Goal: Information Seeking & Learning: Find specific fact

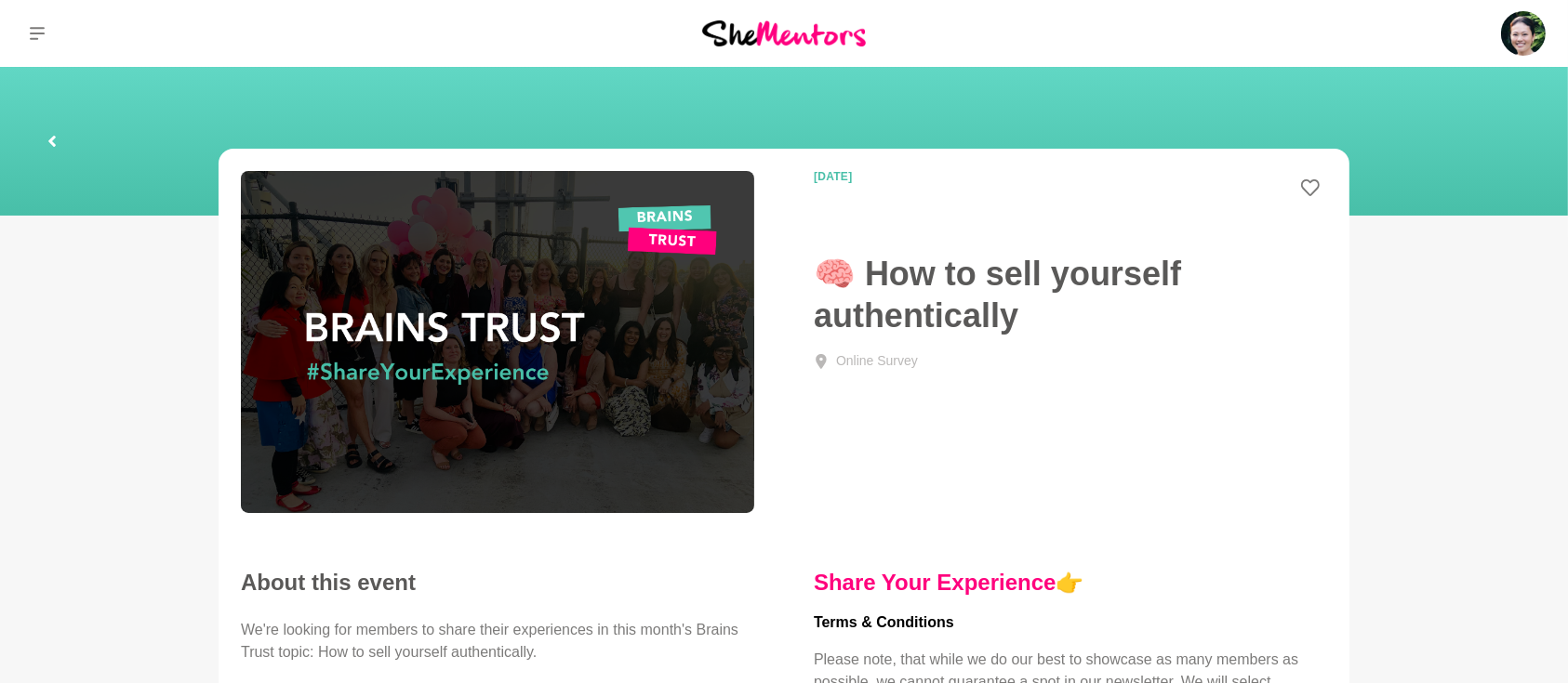
click at [53, 135] on icon at bounding box center [52, 141] width 8 height 11
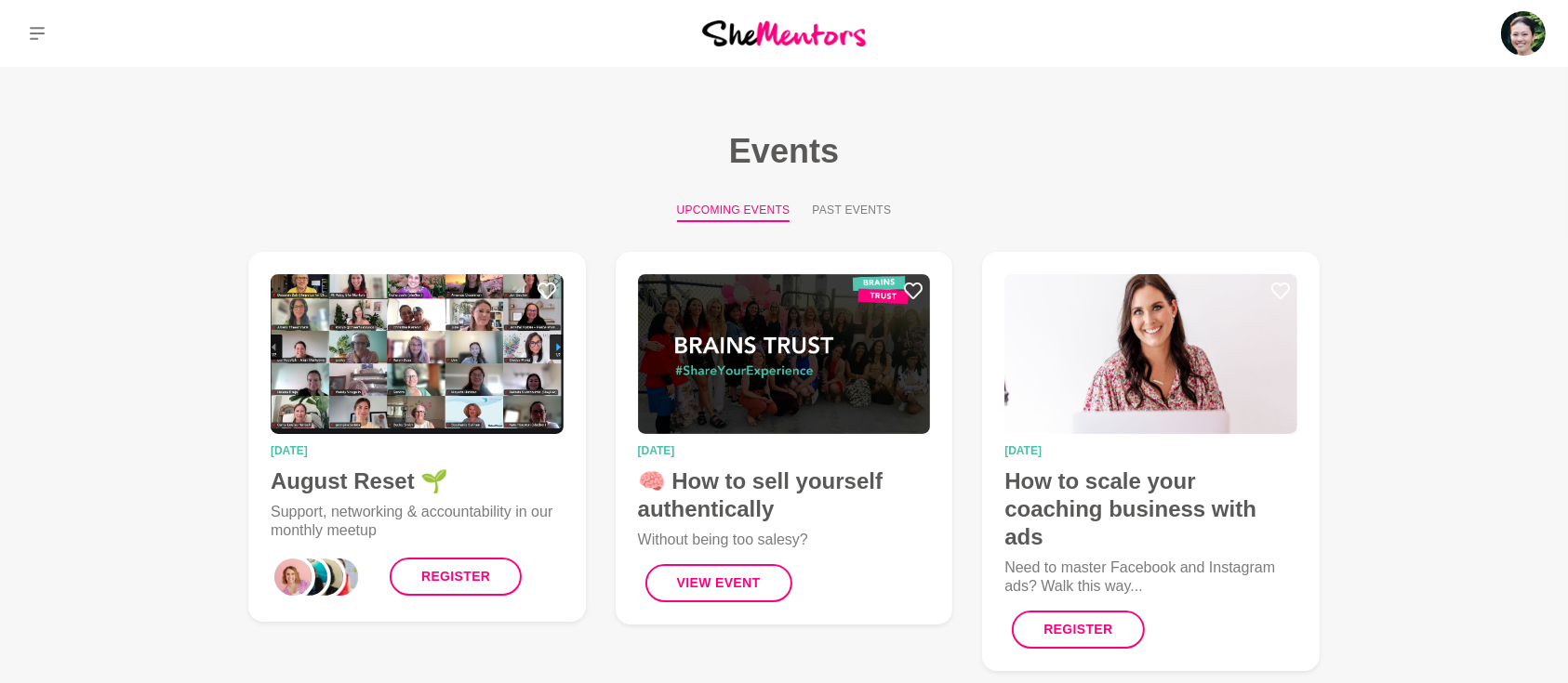
click at [839, 211] on button "Past Events" at bounding box center [851, 211] width 79 height 20
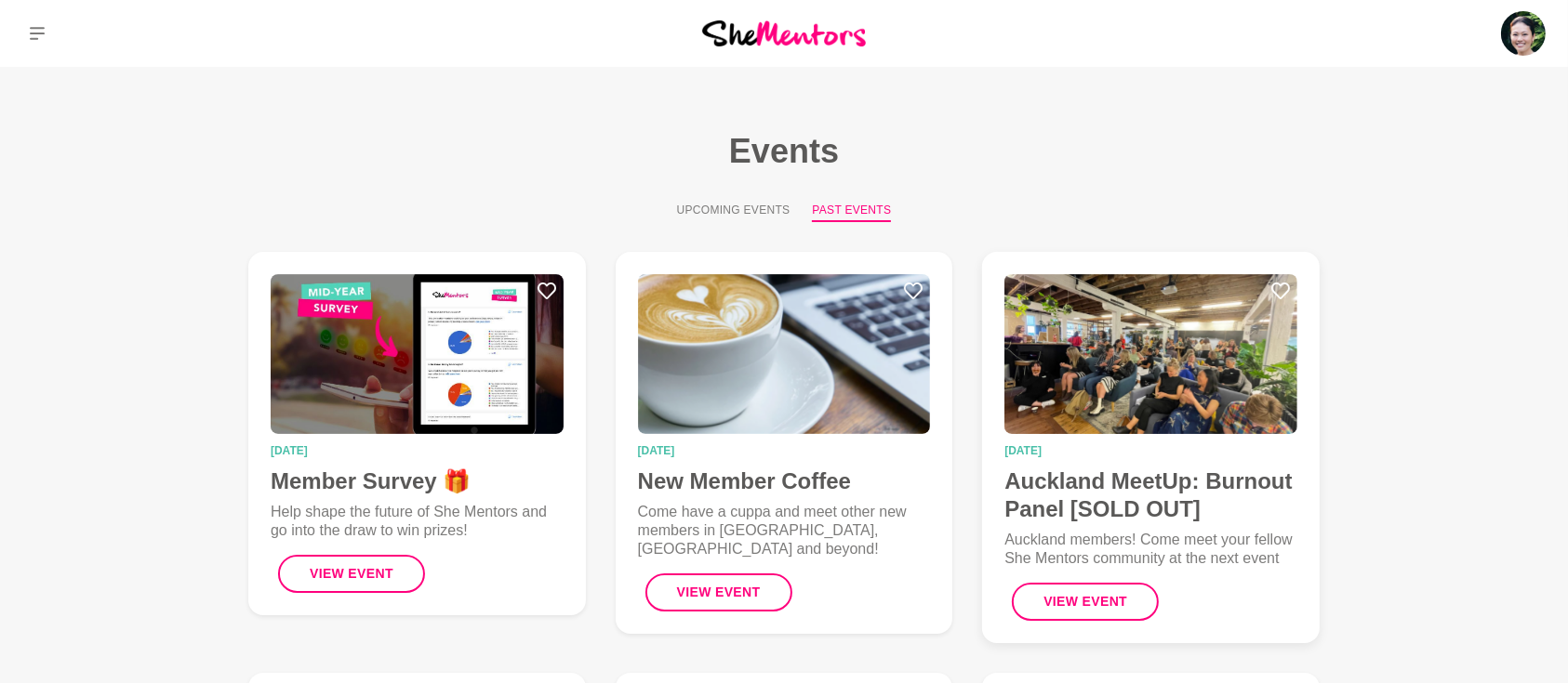
click at [1161, 487] on h4 "Auckland MeetUp: Burnout Panel [SOLD OUT]" at bounding box center [1151, 495] width 293 height 56
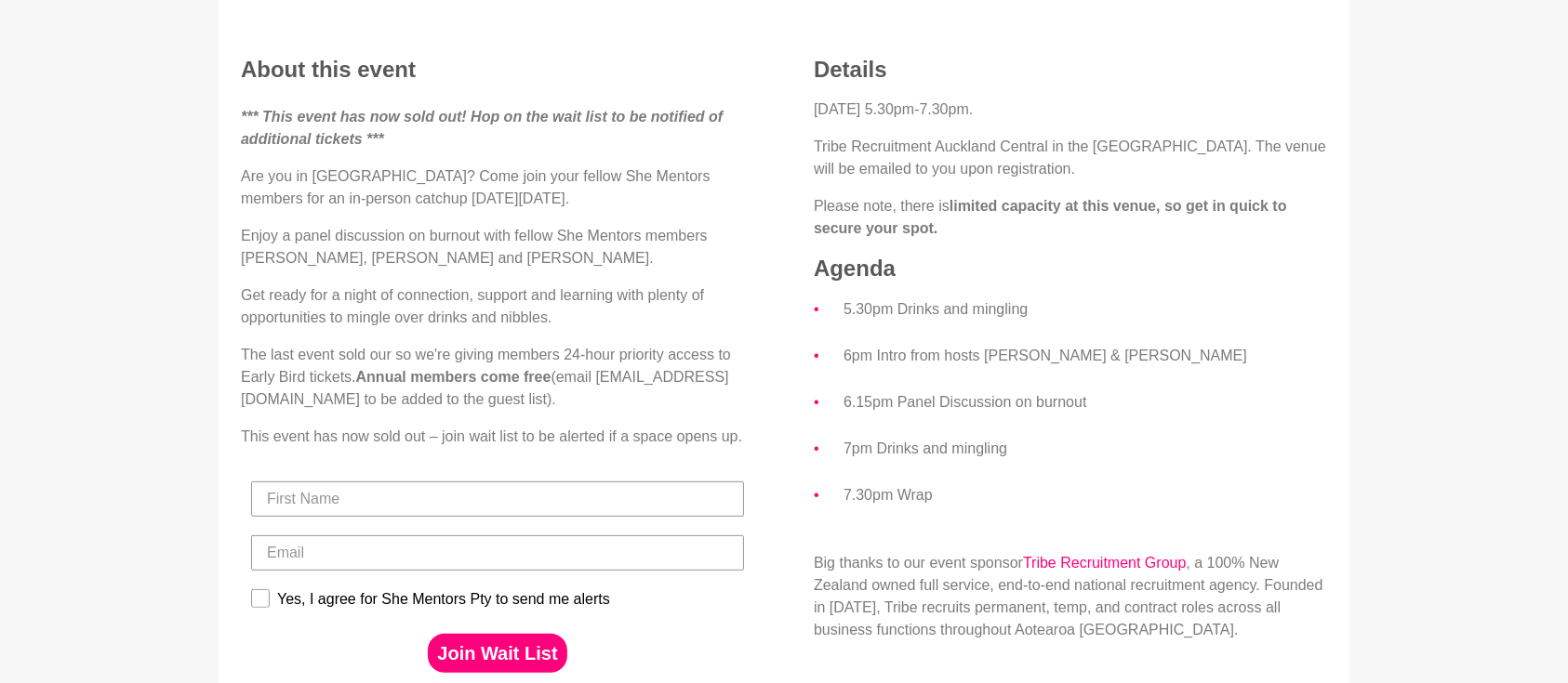
scroll to position [165, 0]
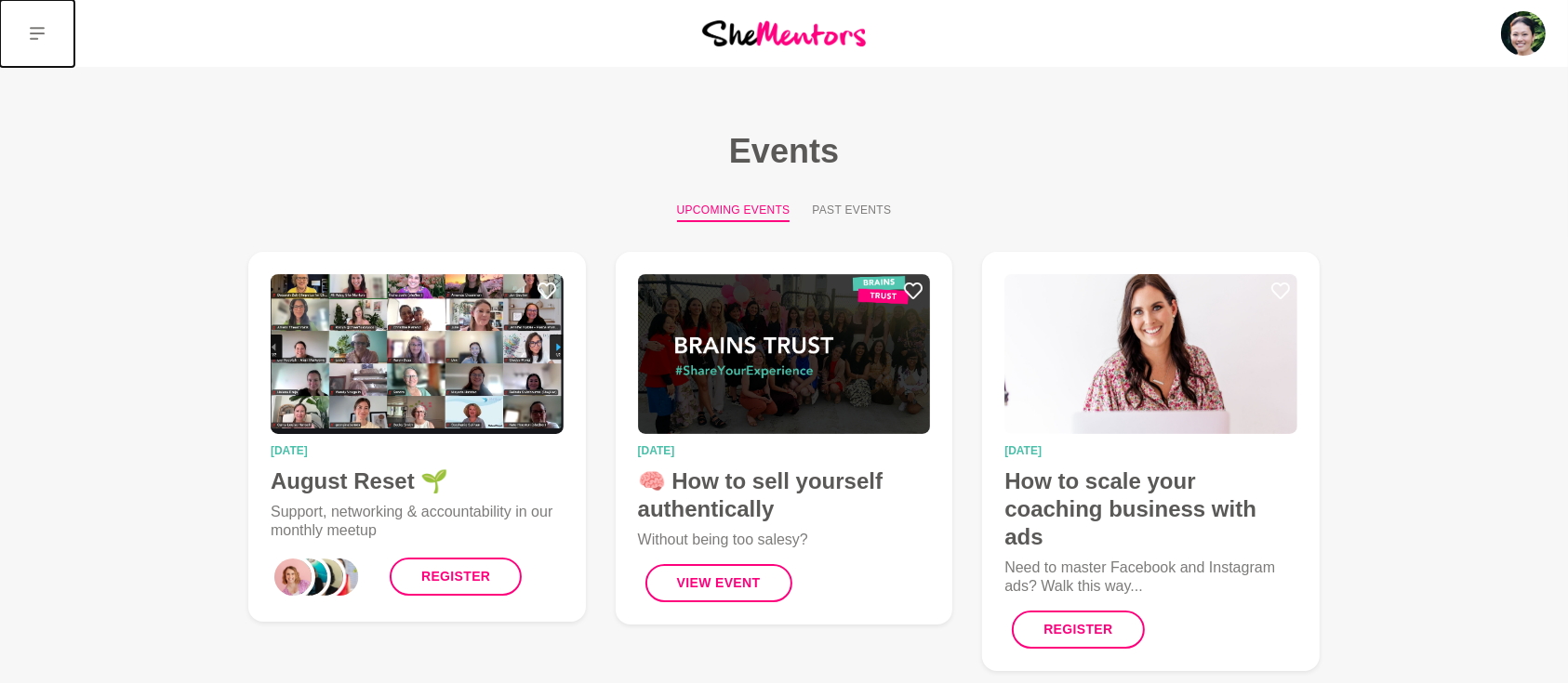
click at [47, 23] on button at bounding box center [37, 33] width 74 height 67
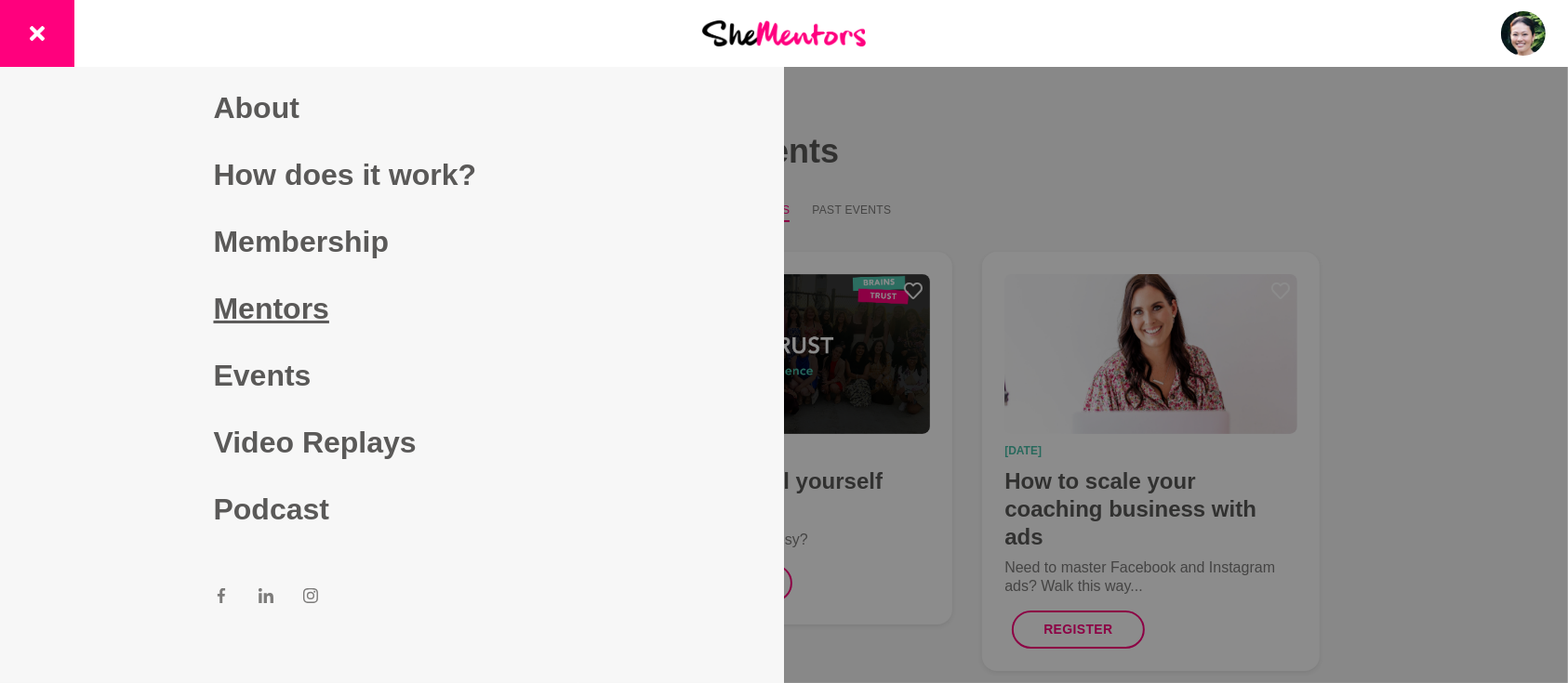
click at [256, 317] on link "Mentors" at bounding box center [392, 309] width 357 height 67
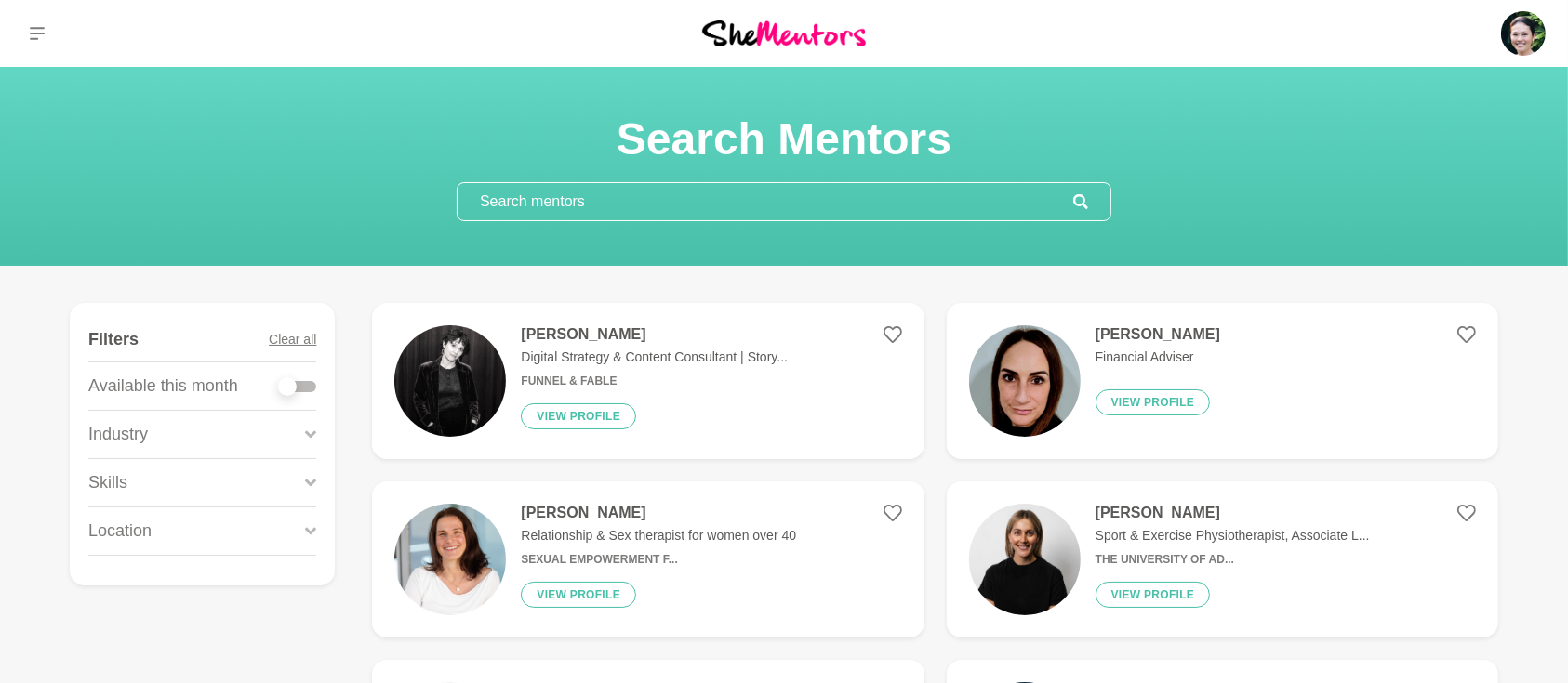
click at [629, 199] on input "text" at bounding box center [765, 201] width 616 height 37
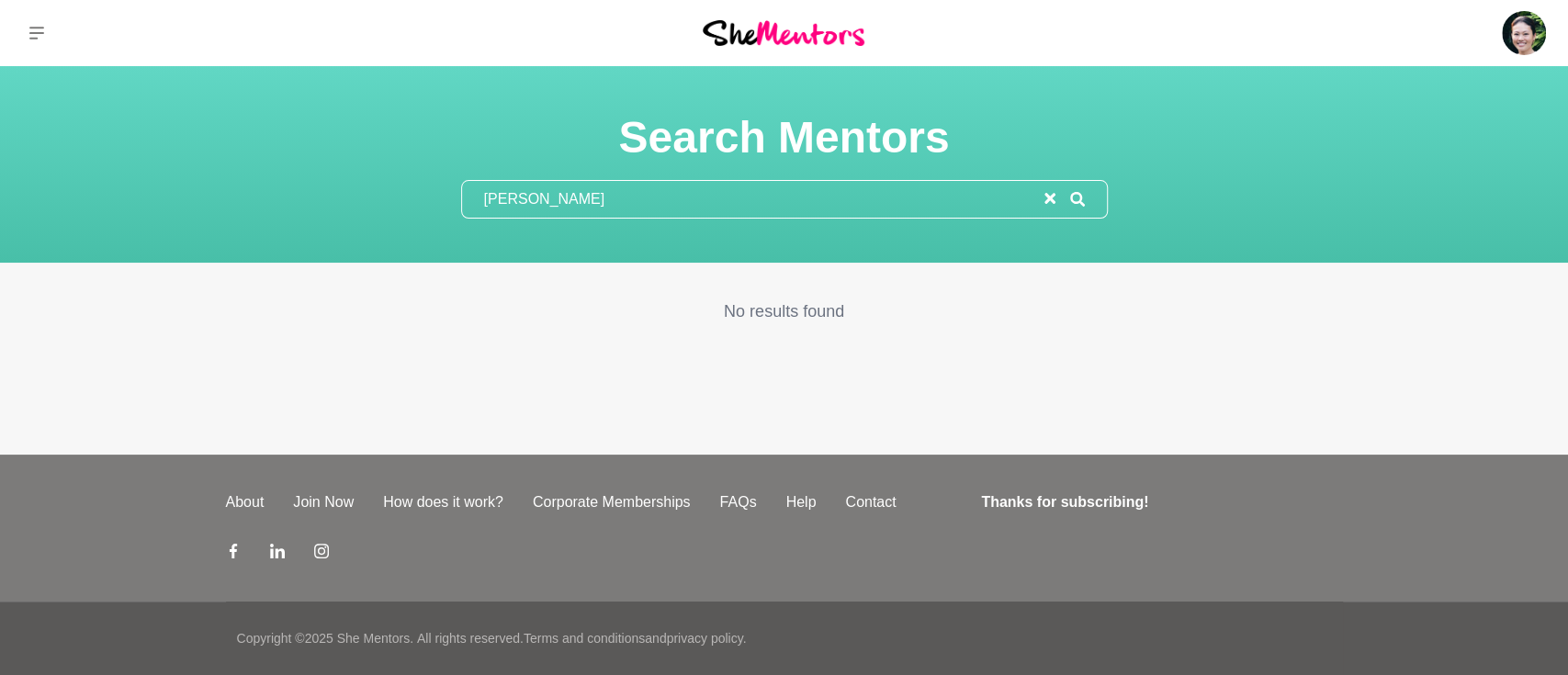
type input "[PERSON_NAME]"
drag, startPoint x: 602, startPoint y: 193, endPoint x: 409, endPoint y: 198, distance: 193.1
click at [412, 198] on div "Search Mentors [PERSON_NAME]" at bounding box center [783, 164] width 1524 height 108
